Goal: Find specific page/section: Find specific page/section

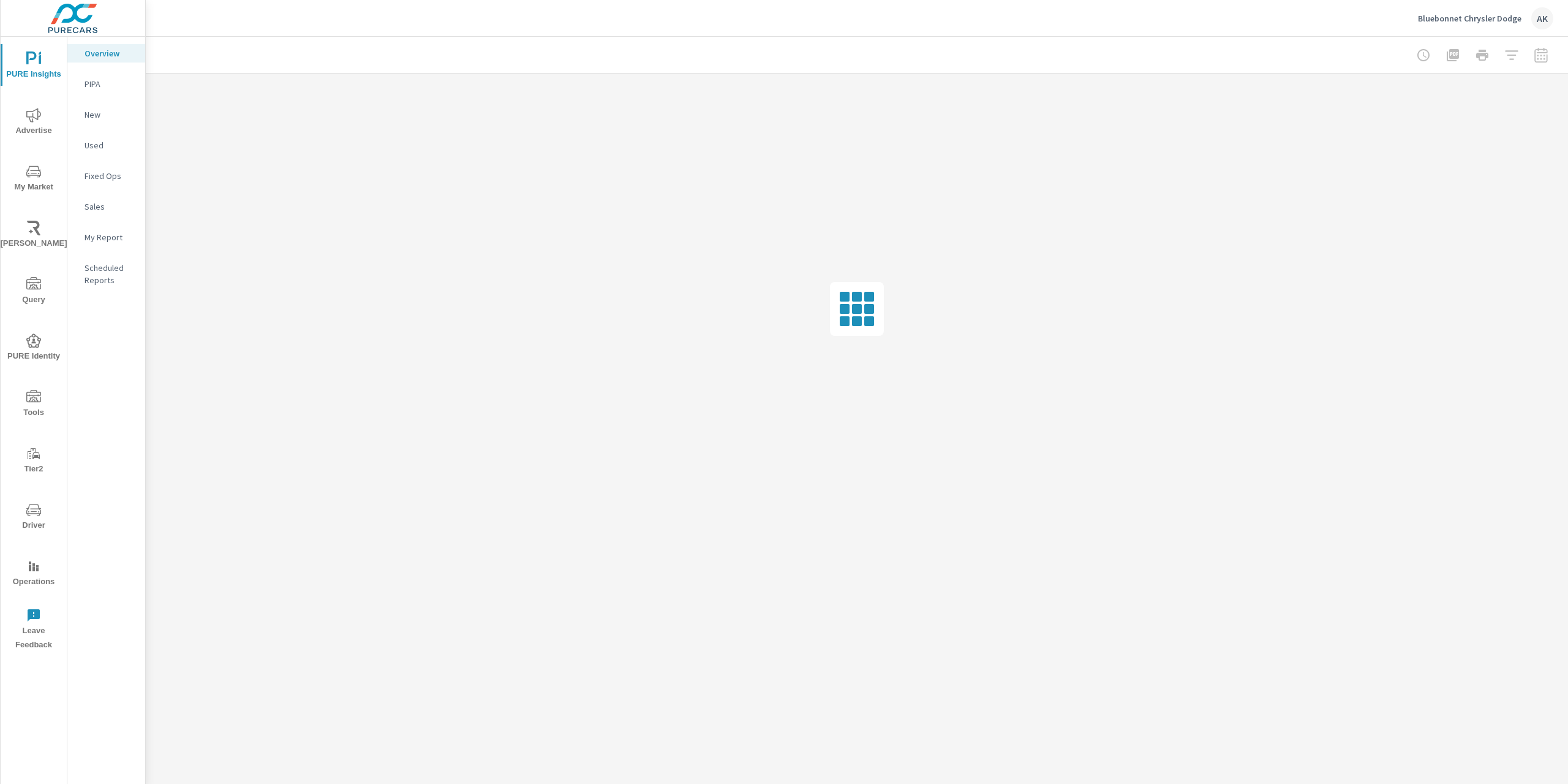
click at [43, 182] on span "My Market" at bounding box center [33, 179] width 59 height 30
click at [117, 186] on p "Market Editor" at bounding box center [110, 182] width 51 height 12
